Goal: Task Accomplishment & Management: Use online tool/utility

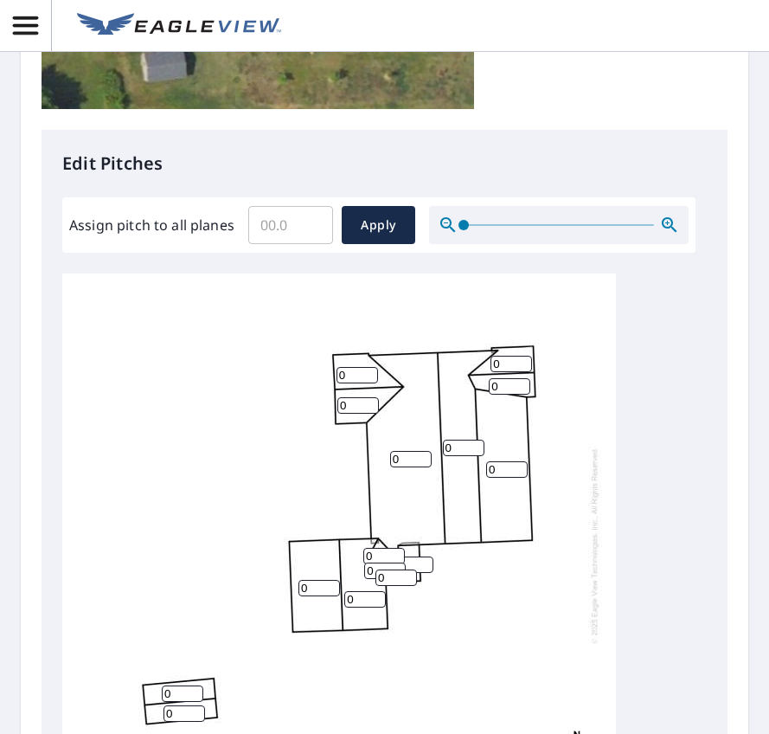
scroll to position [606, 0]
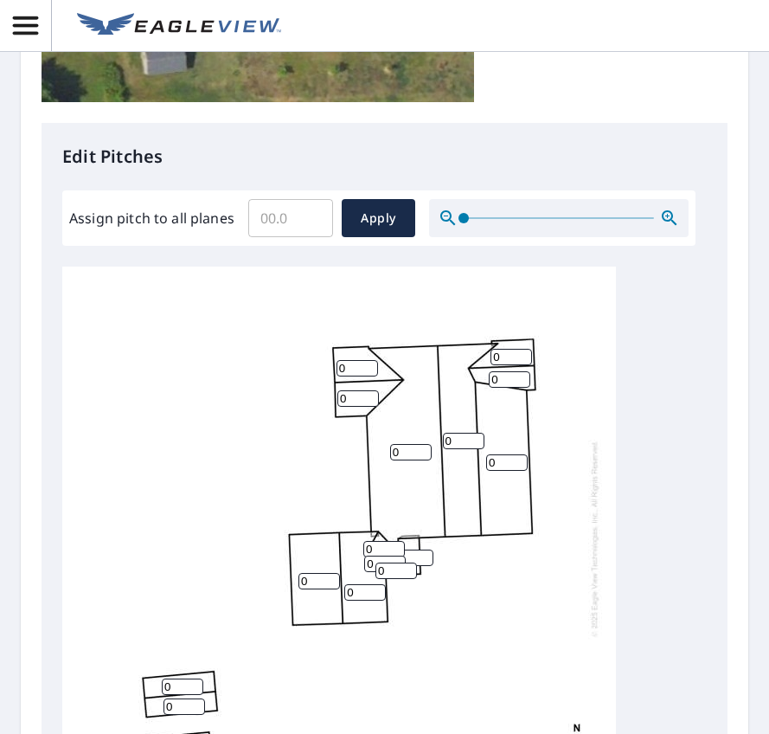
click at [297, 209] on input "Assign pitch to all planes" at bounding box center [290, 218] width 85 height 48
type input "4"
click at [378, 221] on span "Apply" at bounding box center [379, 219] width 46 height 22
type input "4"
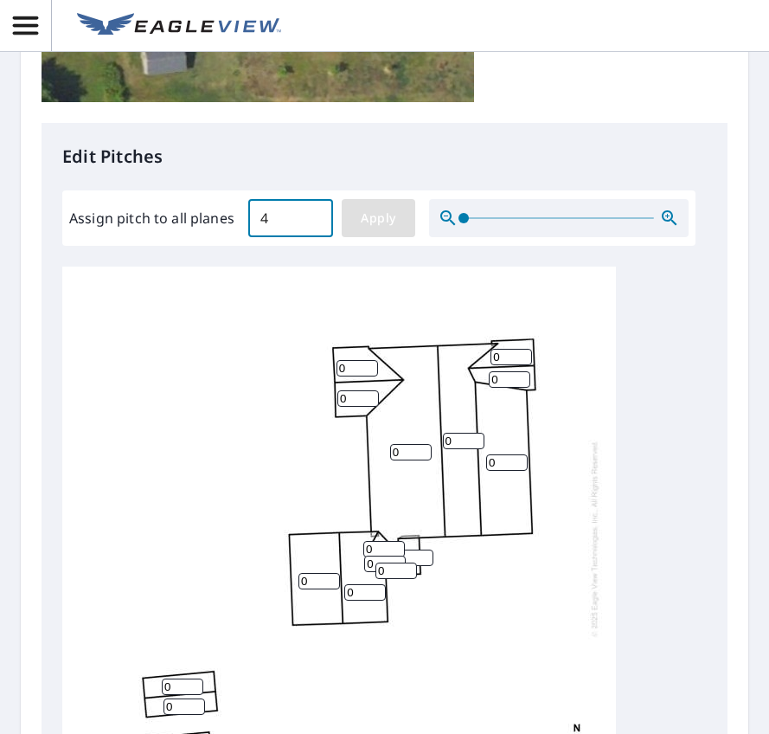
type input "4"
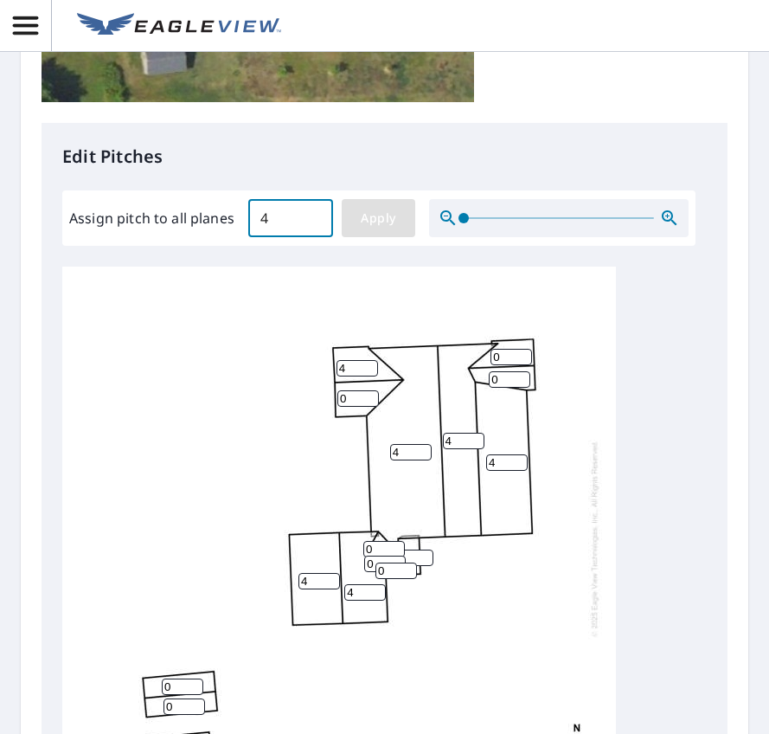
type input "4"
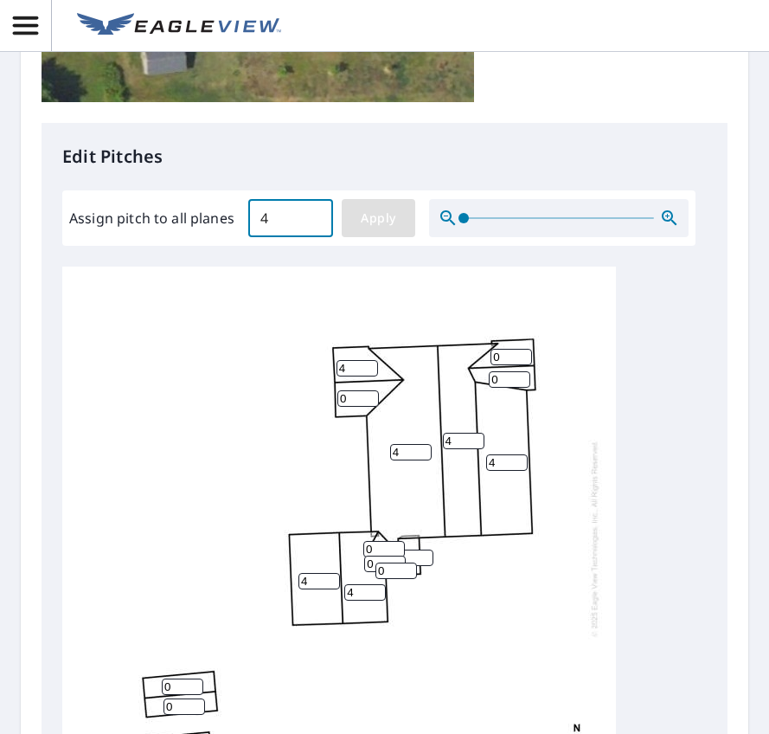
type input "4"
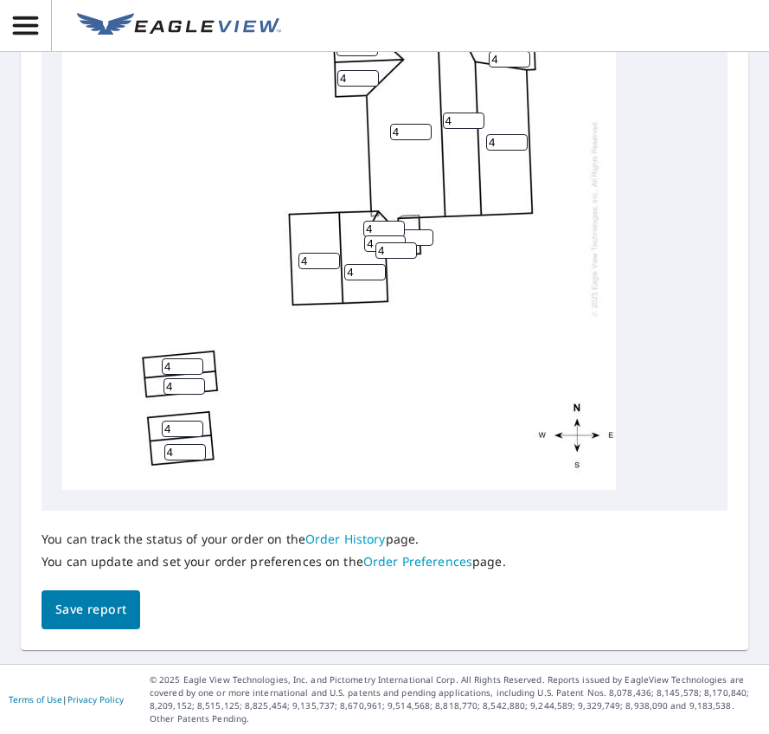
scroll to position [978, 0]
click at [95, 607] on span "Save report" at bounding box center [90, 610] width 71 height 22
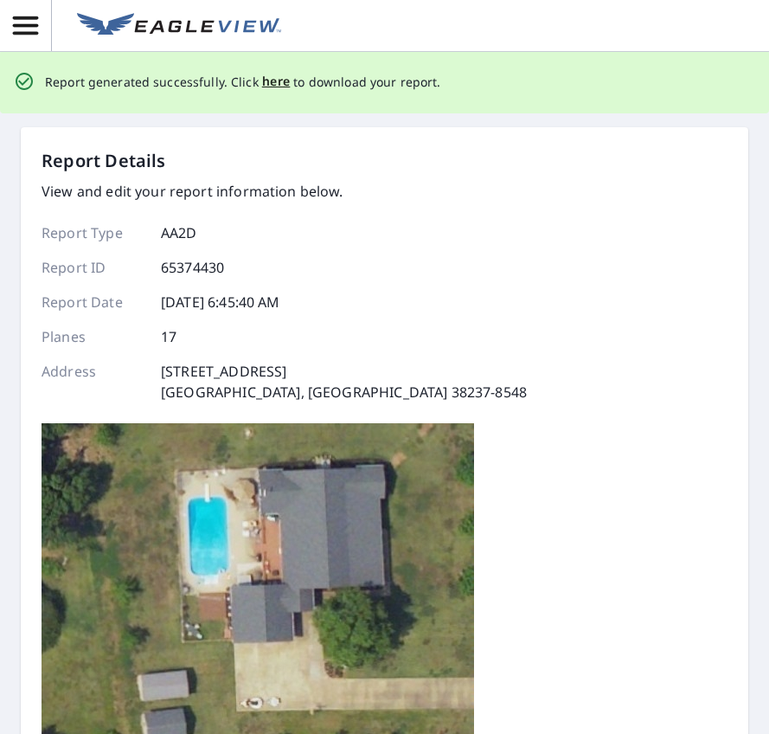
scroll to position [0, 0]
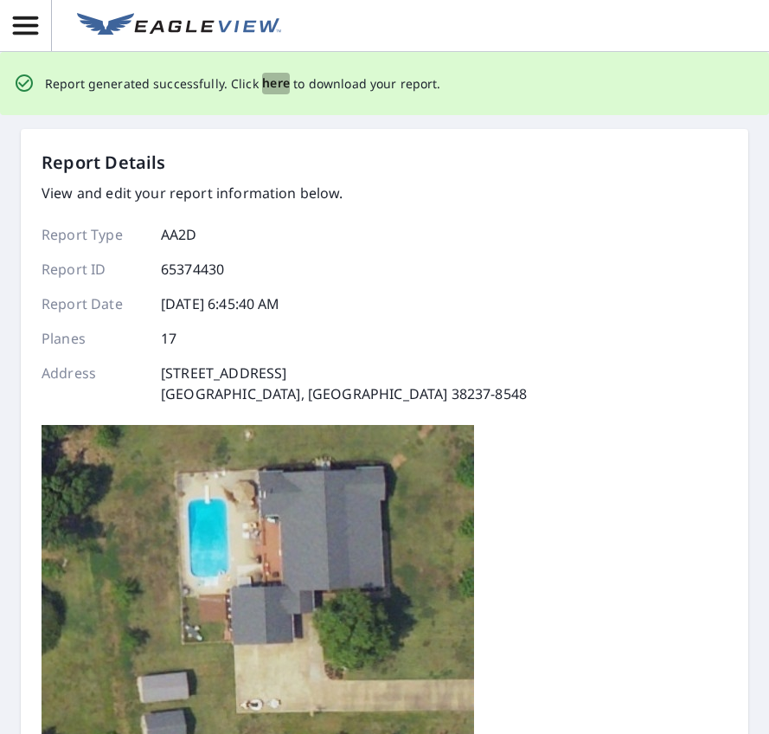
click at [276, 86] on span "here" at bounding box center [276, 84] width 29 height 22
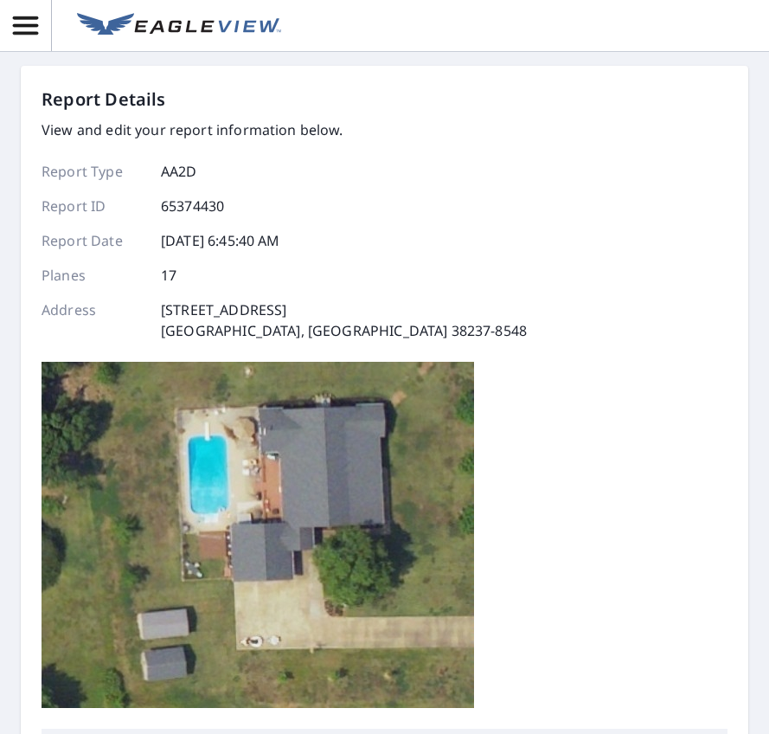
click at [704, 189] on div "Report Details View and edit your report information below. Report Type AA2D Re…" at bounding box center [385, 408] width 686 height 642
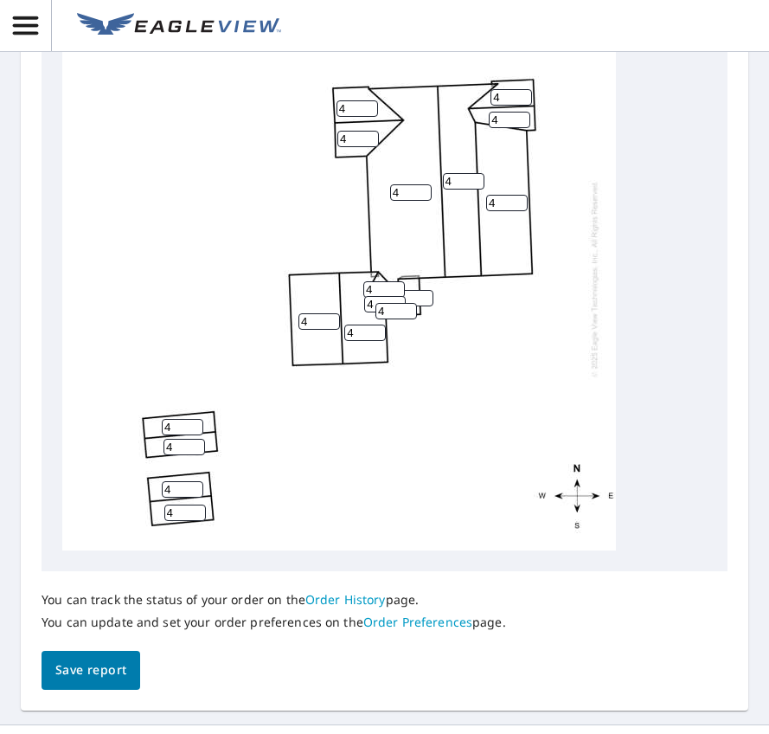
click at [336, 124] on div "4 4 4 4 4 4 4 4 4 4 4 4 4 4 4 4 4" at bounding box center [339, 279] width 554 height 544
